Goal: Transaction & Acquisition: Book appointment/travel/reservation

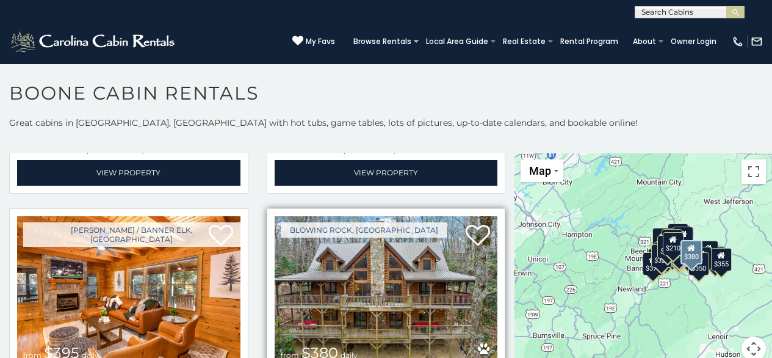
scroll to position [3480, 0]
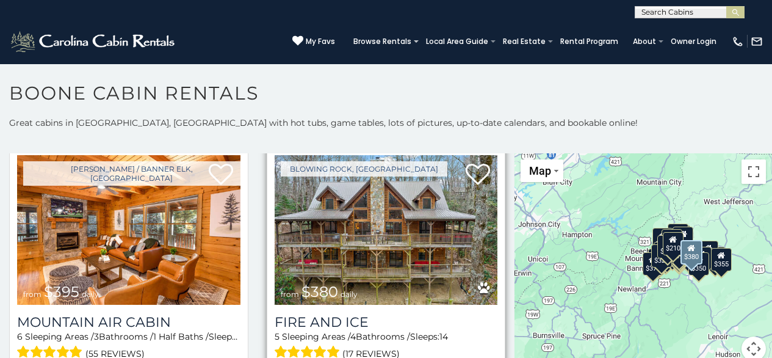
click at [330, 220] on img at bounding box center [386, 230] width 223 height 150
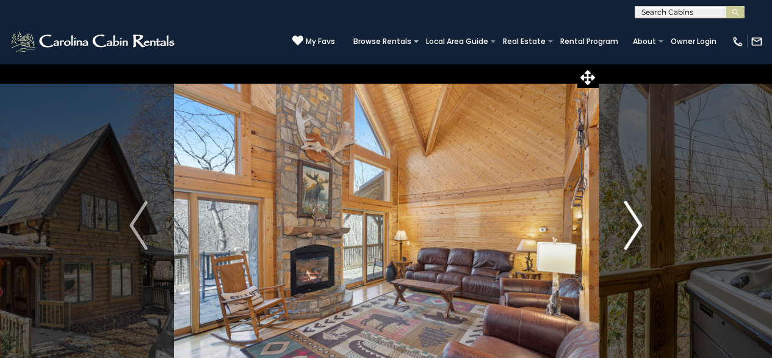
click at [616, 181] on button "Next" at bounding box center [633, 226] width 70 height 324
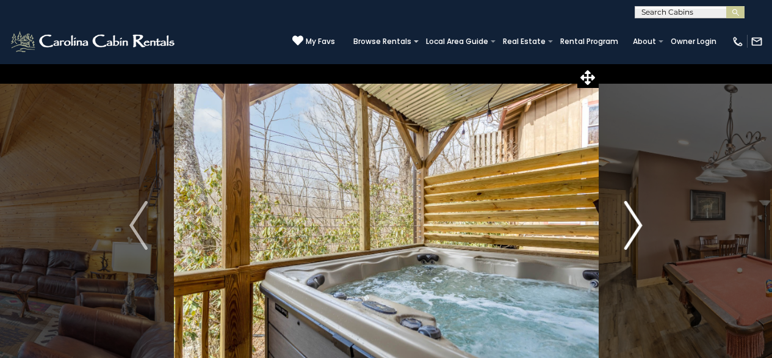
click at [616, 181] on button "Next" at bounding box center [633, 226] width 70 height 324
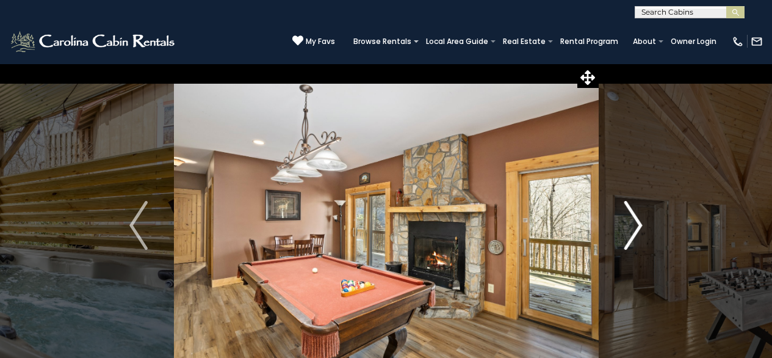
click at [616, 181] on button "Next" at bounding box center [633, 226] width 70 height 324
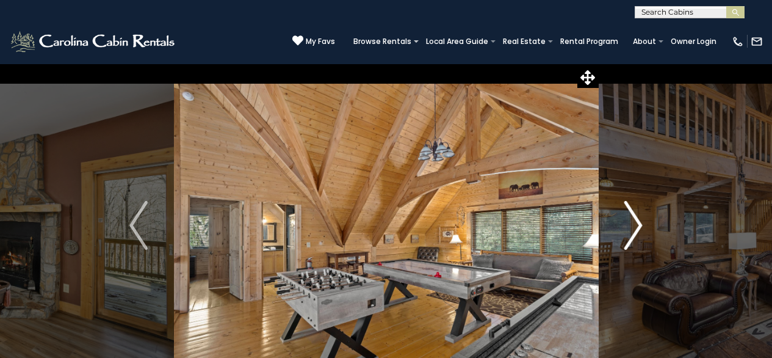
click at [616, 181] on button "Next" at bounding box center [633, 226] width 70 height 324
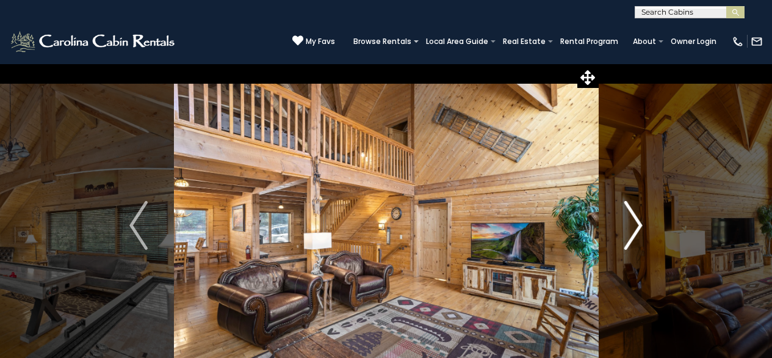
click at [616, 181] on button "Next" at bounding box center [633, 226] width 70 height 324
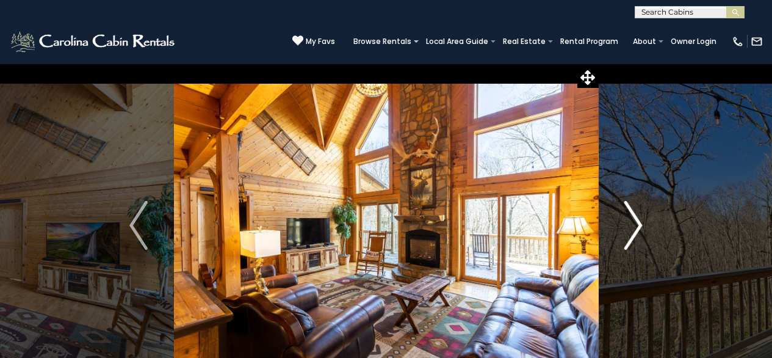
click at [616, 181] on button "Next" at bounding box center [633, 226] width 70 height 324
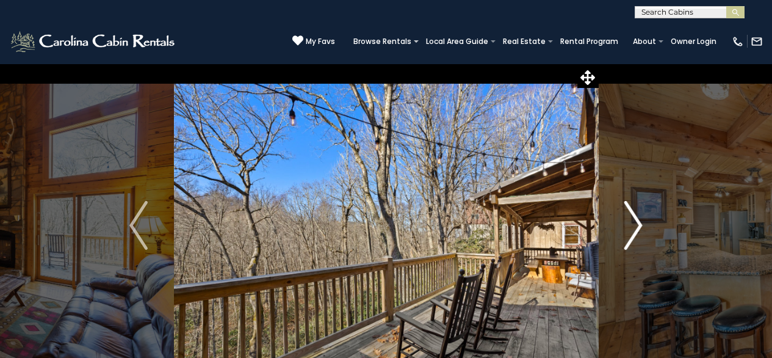
click at [616, 181] on button "Next" at bounding box center [633, 226] width 70 height 324
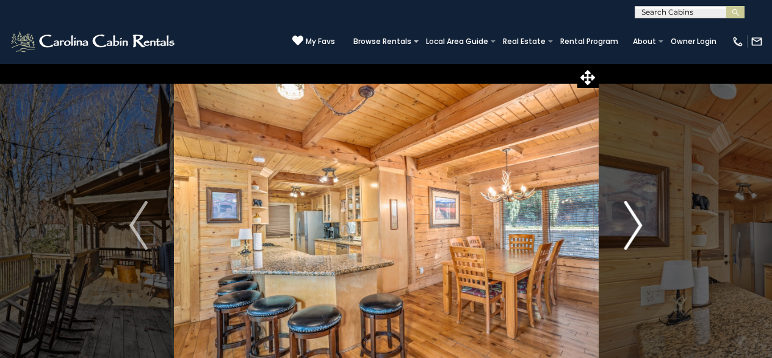
click at [616, 181] on button "Next" at bounding box center [633, 226] width 70 height 324
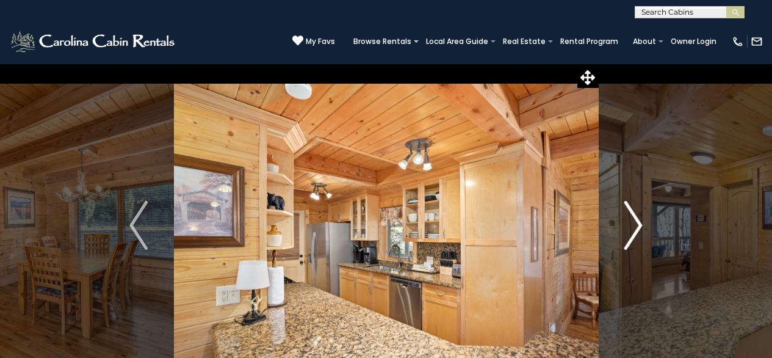
click at [616, 181] on button "Next" at bounding box center [633, 226] width 70 height 324
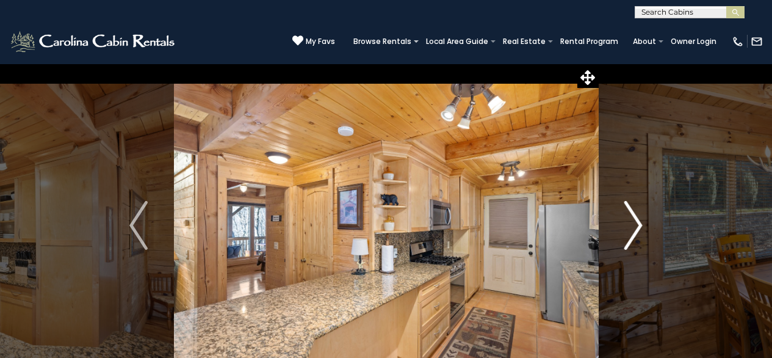
click at [616, 181] on button "Next" at bounding box center [633, 226] width 70 height 324
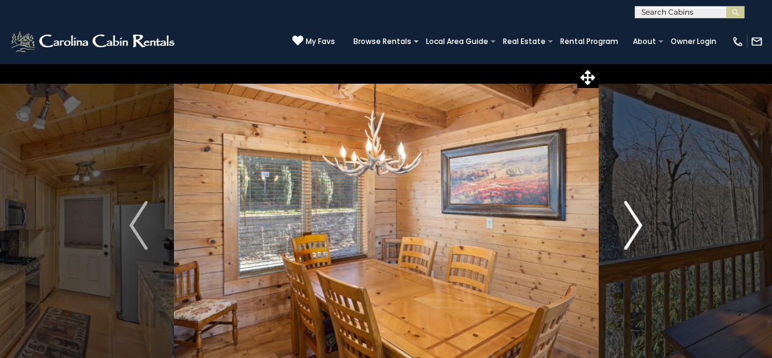
click at [616, 181] on button "Next" at bounding box center [633, 226] width 70 height 324
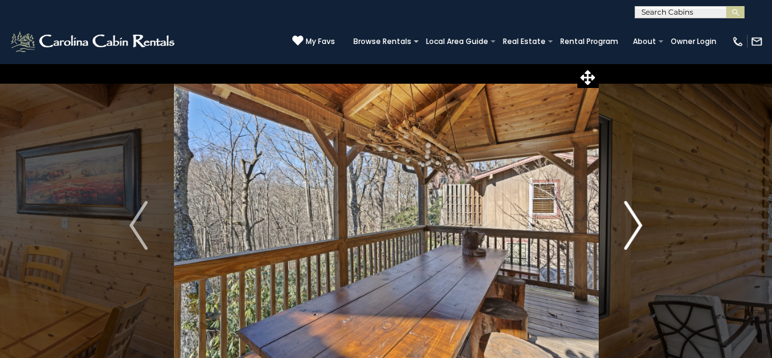
click at [616, 181] on button "Next" at bounding box center [633, 226] width 70 height 324
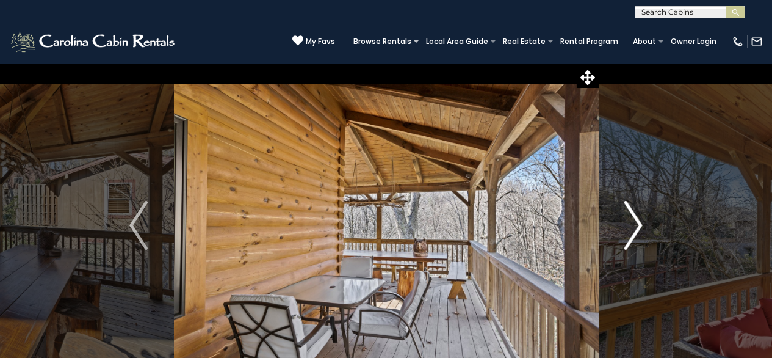
click at [616, 181] on button "Next" at bounding box center [633, 226] width 70 height 324
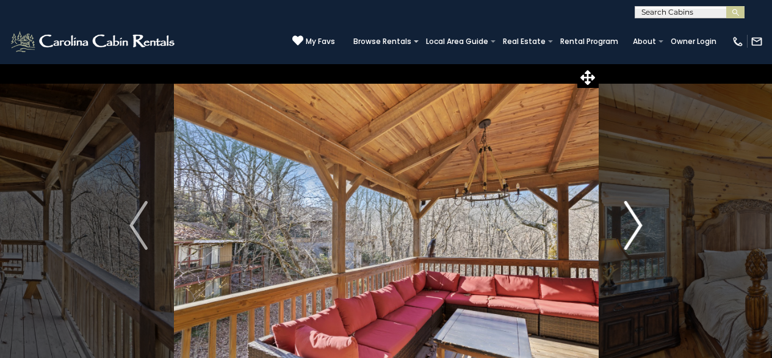
click at [616, 181] on button "Next" at bounding box center [633, 226] width 70 height 324
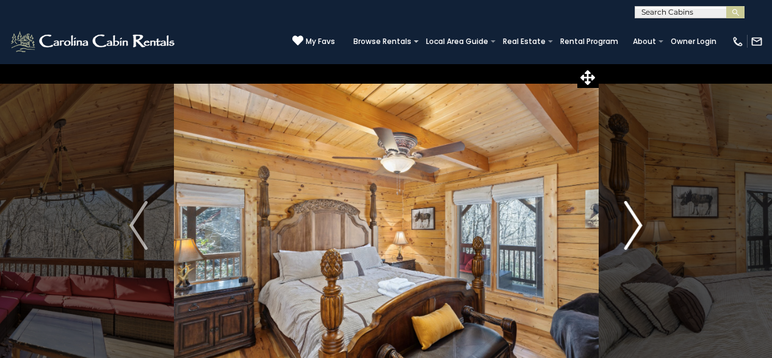
click at [616, 181] on button "Next" at bounding box center [633, 226] width 70 height 324
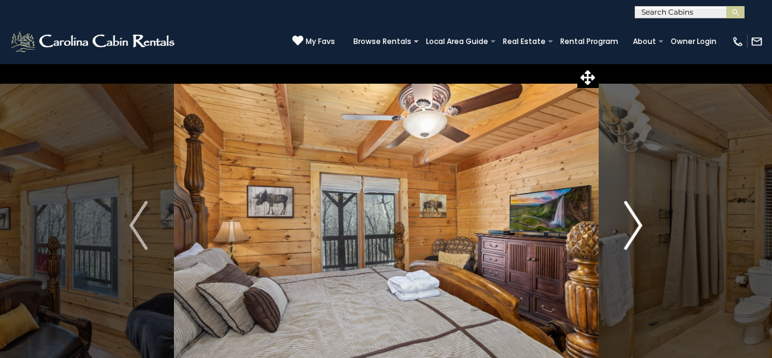
click at [616, 181] on button "Next" at bounding box center [633, 226] width 70 height 324
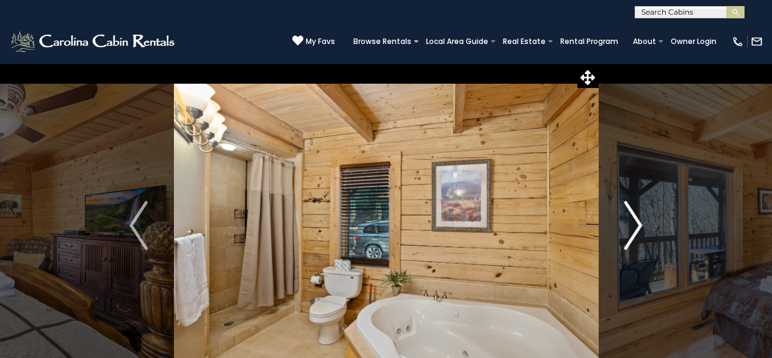
click at [613, 181] on button "Next" at bounding box center [633, 226] width 70 height 324
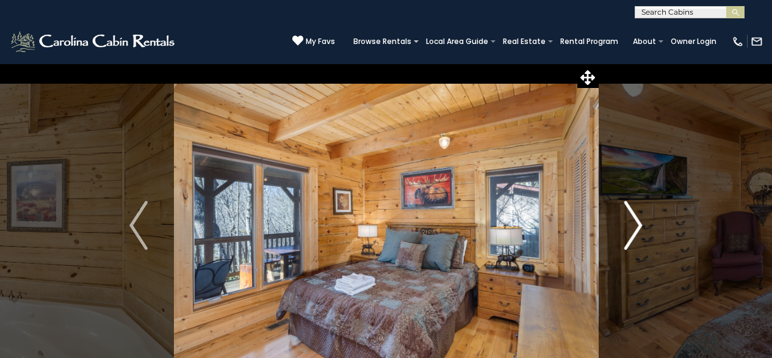
click at [612, 181] on button "Next" at bounding box center [633, 226] width 70 height 324
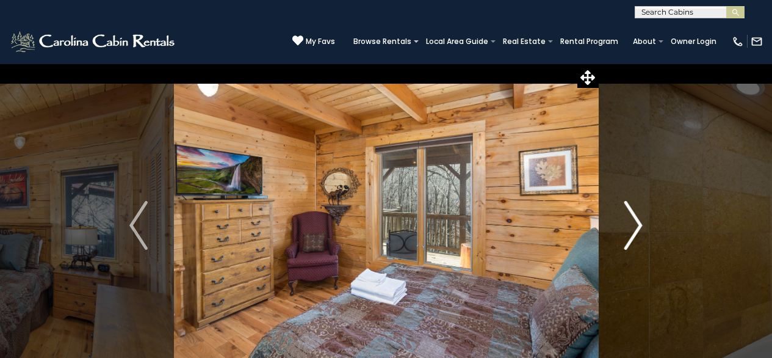
click at [608, 181] on button "Next" at bounding box center [633, 226] width 70 height 324
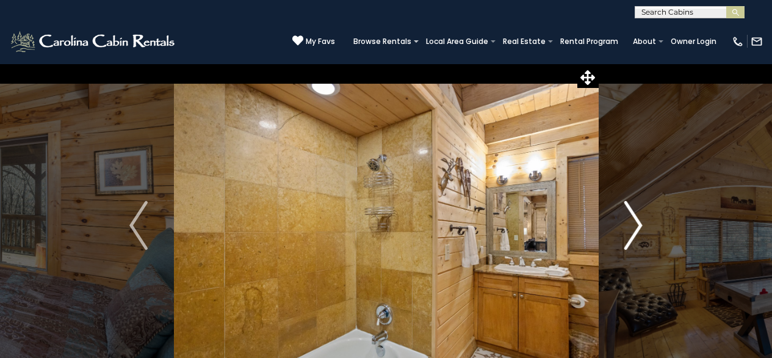
click at [631, 223] on img "Next" at bounding box center [634, 225] width 18 height 49
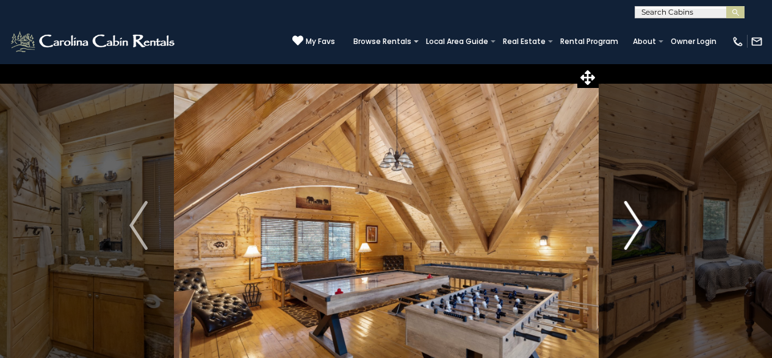
click at [631, 223] on img "Next" at bounding box center [634, 225] width 18 height 49
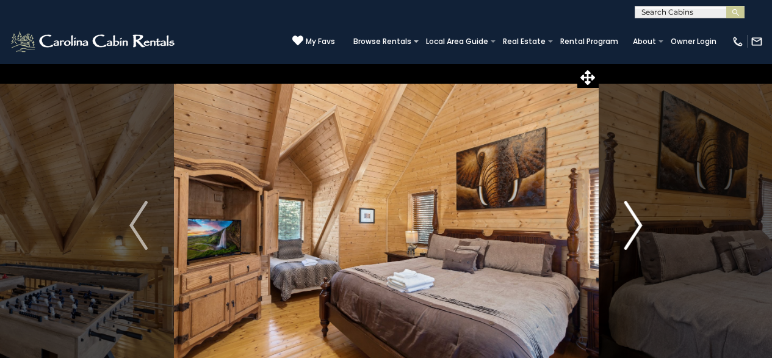
click at [631, 223] on img "Next" at bounding box center [634, 225] width 18 height 49
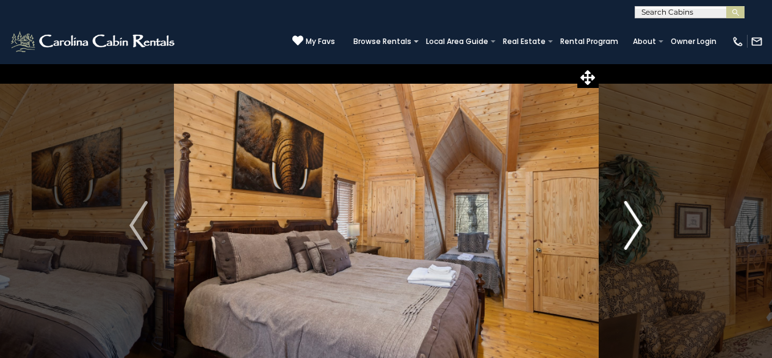
click at [631, 223] on img "Next" at bounding box center [634, 225] width 18 height 49
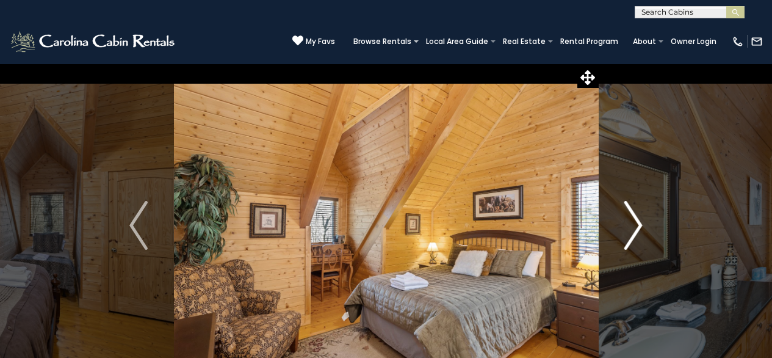
click at [621, 153] on button "Next" at bounding box center [633, 226] width 70 height 324
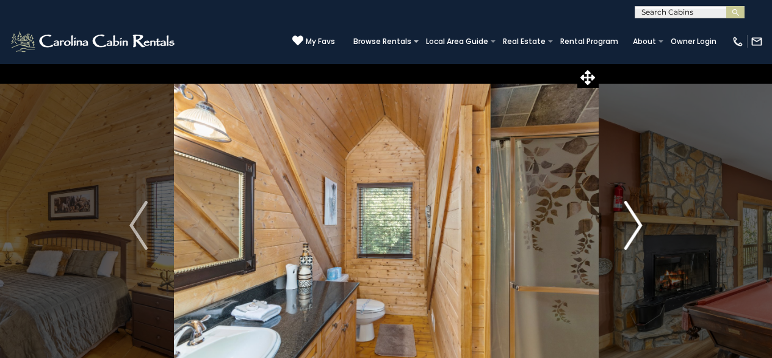
click at [608, 151] on button "Next" at bounding box center [633, 226] width 70 height 324
